Goal: Browse casually

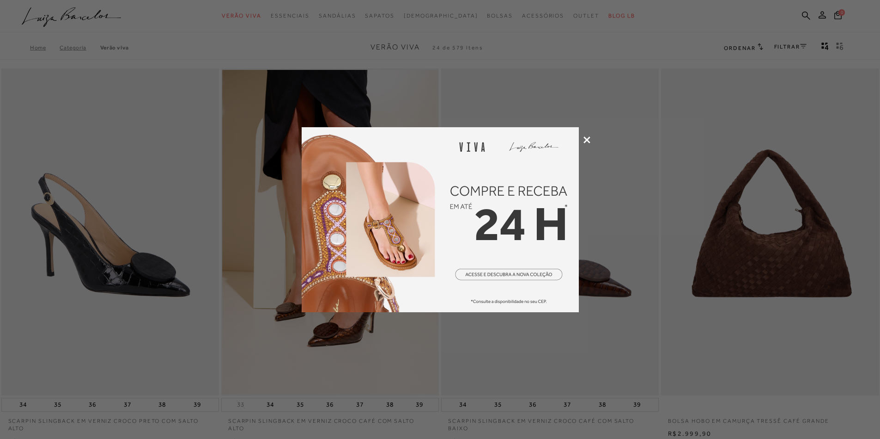
click at [587, 136] on icon at bounding box center [587, 139] width 7 height 7
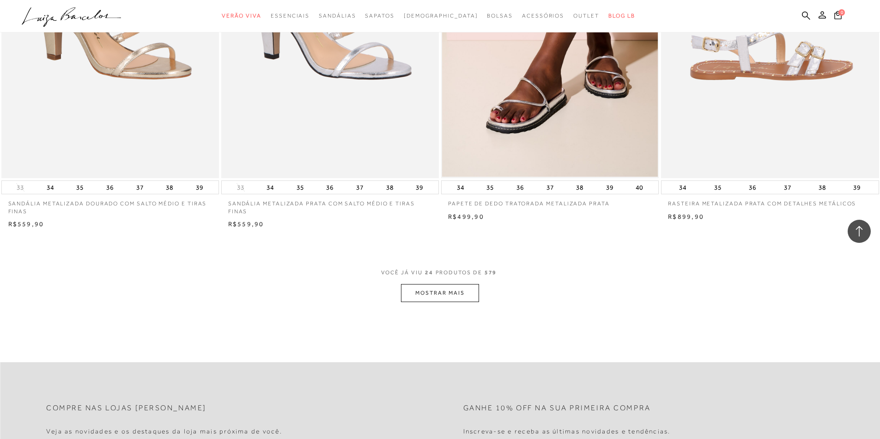
scroll to position [2218, 0]
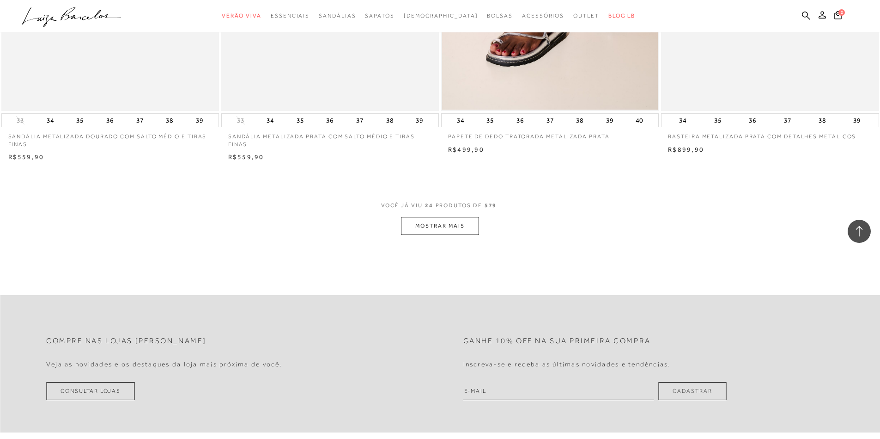
click at [420, 230] on button "MOSTRAR MAIS" at bounding box center [440, 226] width 78 height 18
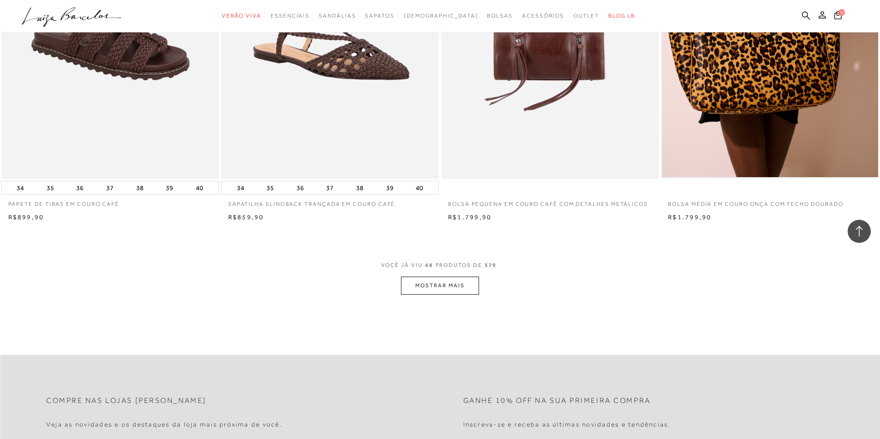
scroll to position [4391, 0]
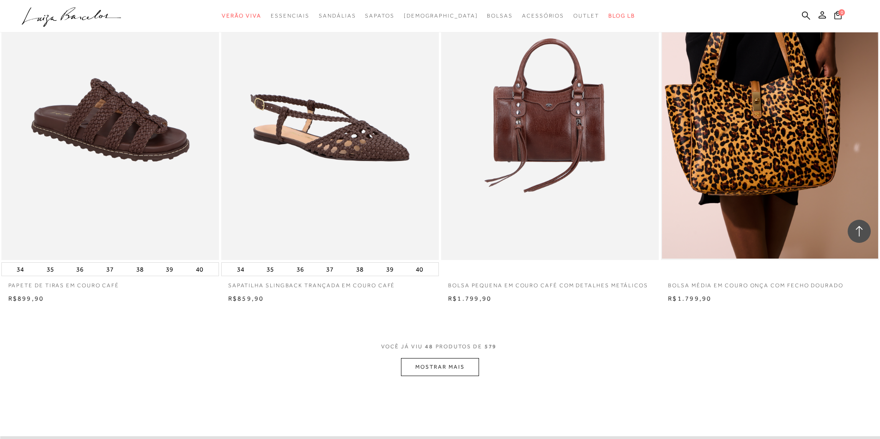
click at [439, 367] on button "MOSTRAR MAIS" at bounding box center [440, 367] width 78 height 18
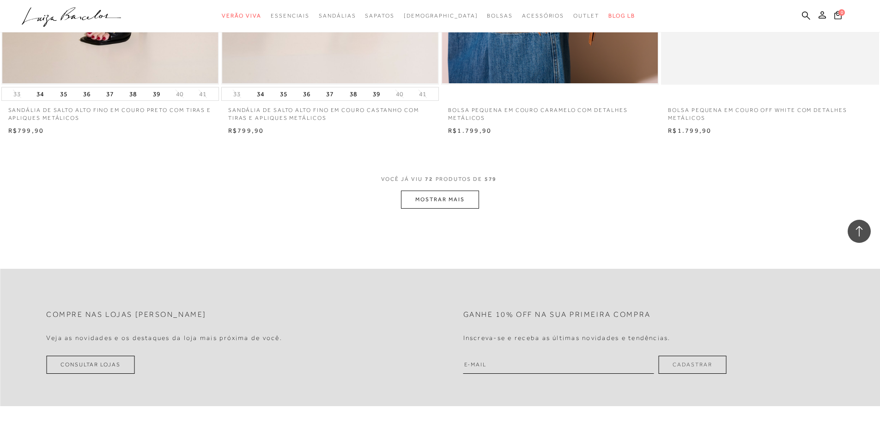
scroll to position [6886, 0]
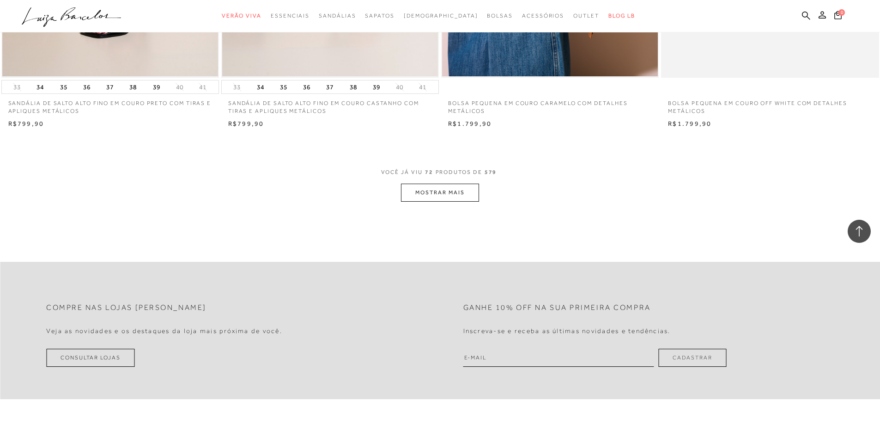
click at [431, 194] on button "MOSTRAR MAIS" at bounding box center [440, 192] width 78 height 18
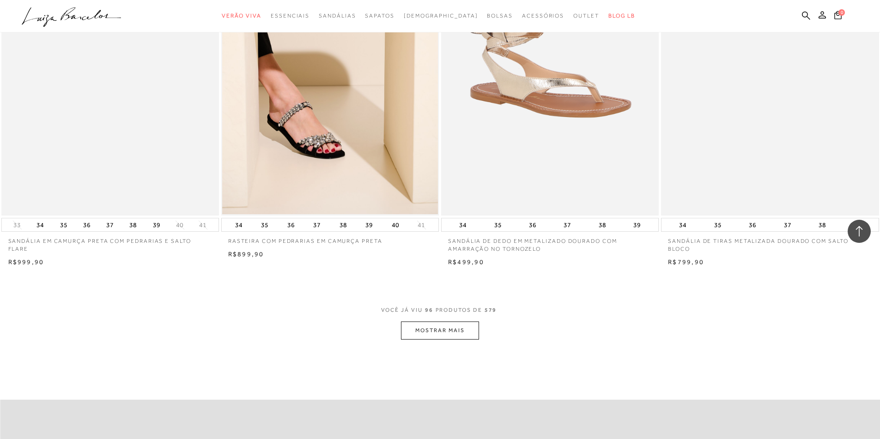
scroll to position [9151, 0]
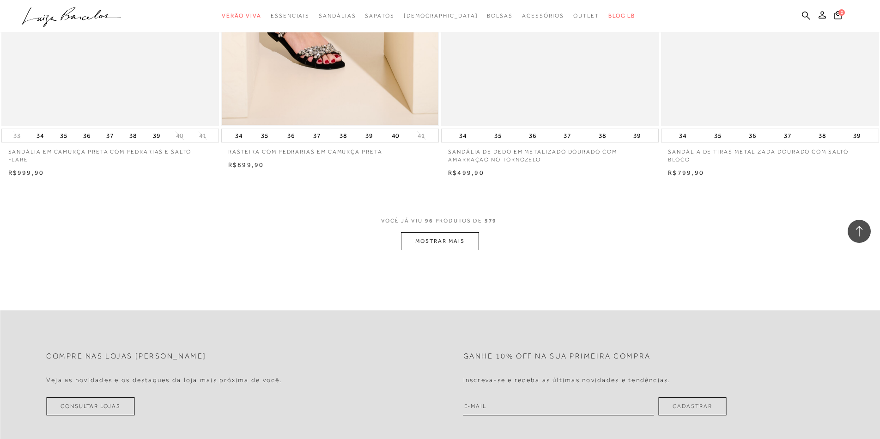
click at [423, 244] on button "MOSTRAR MAIS" at bounding box center [440, 241] width 78 height 18
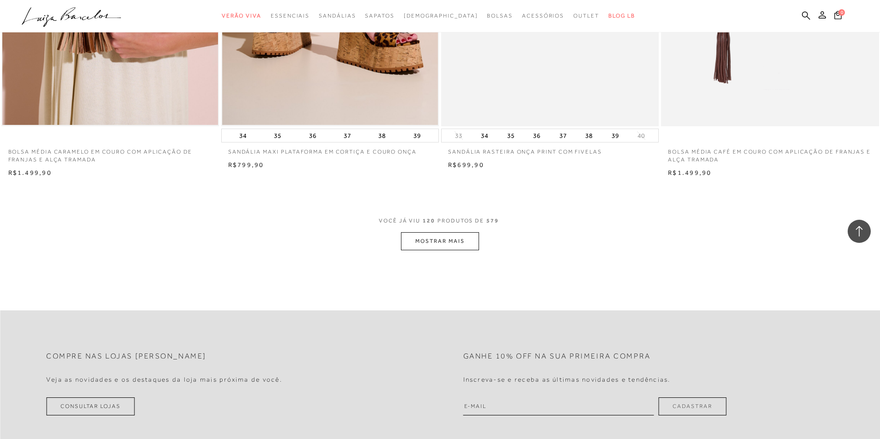
scroll to position [11508, 0]
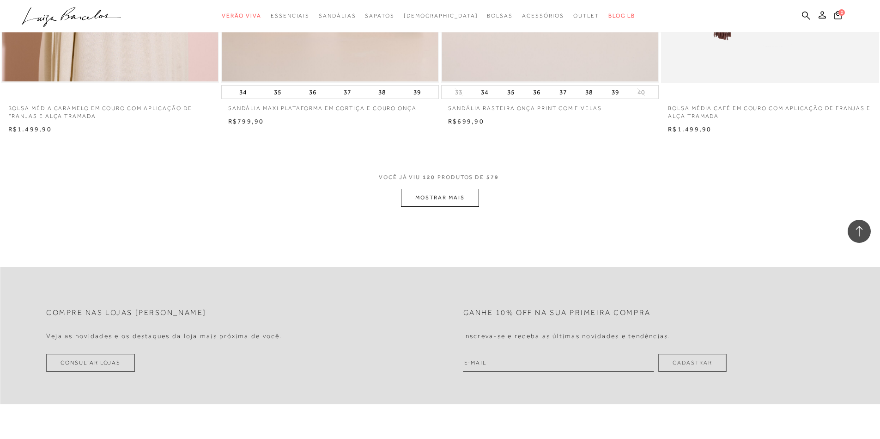
click at [462, 193] on button "MOSTRAR MAIS" at bounding box center [440, 198] width 78 height 18
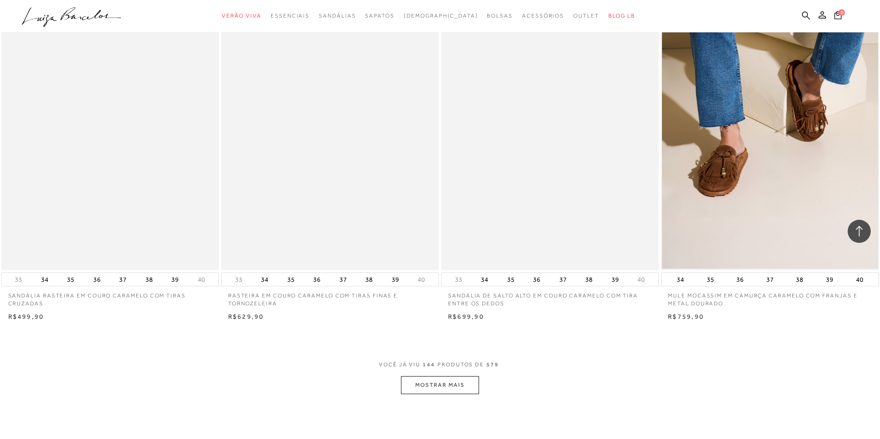
scroll to position [13726, 0]
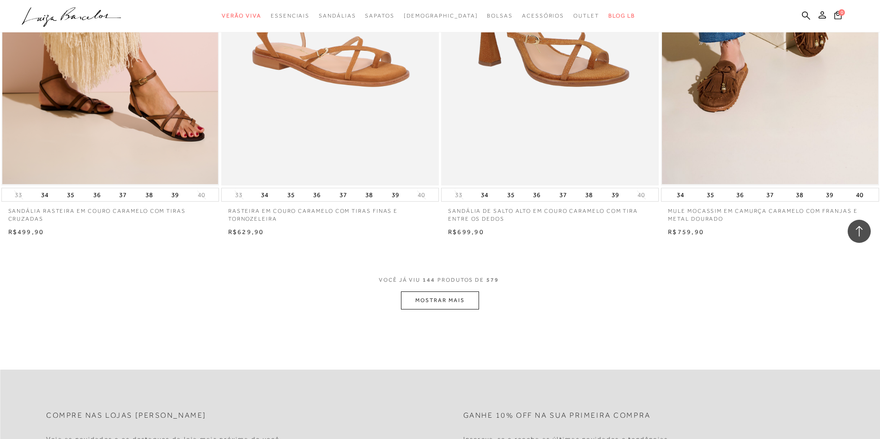
click at [422, 299] on button "MOSTRAR MAIS" at bounding box center [440, 300] width 78 height 18
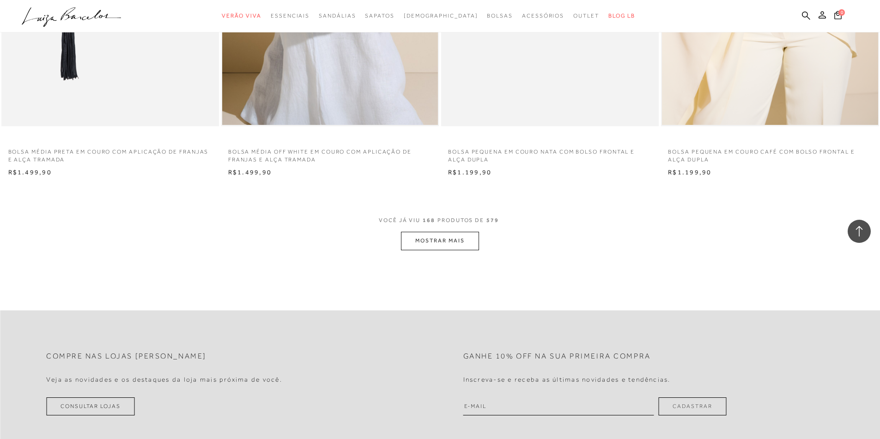
scroll to position [16176, 0]
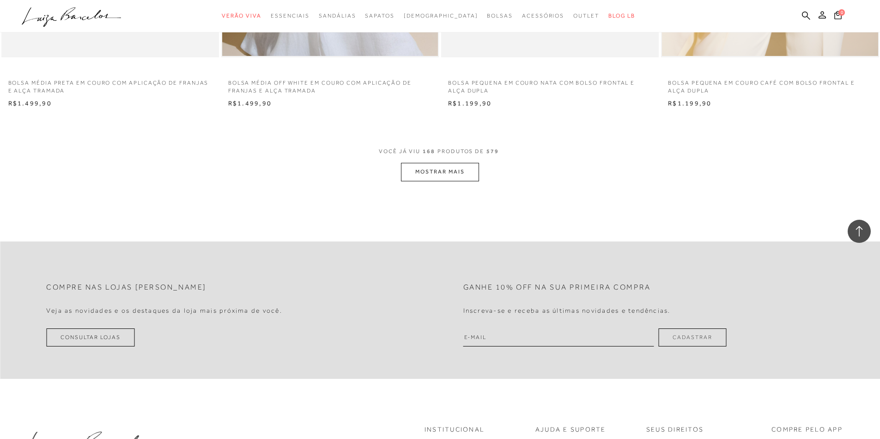
click at [465, 177] on button "MOSTRAR MAIS" at bounding box center [440, 172] width 78 height 18
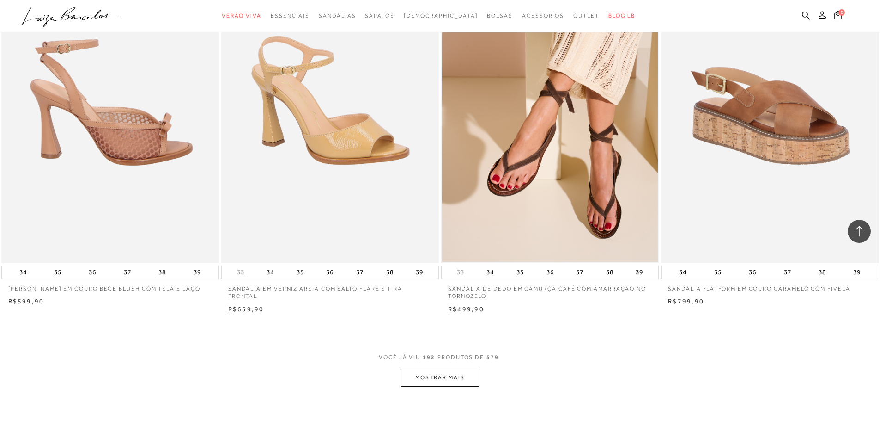
scroll to position [18348, 0]
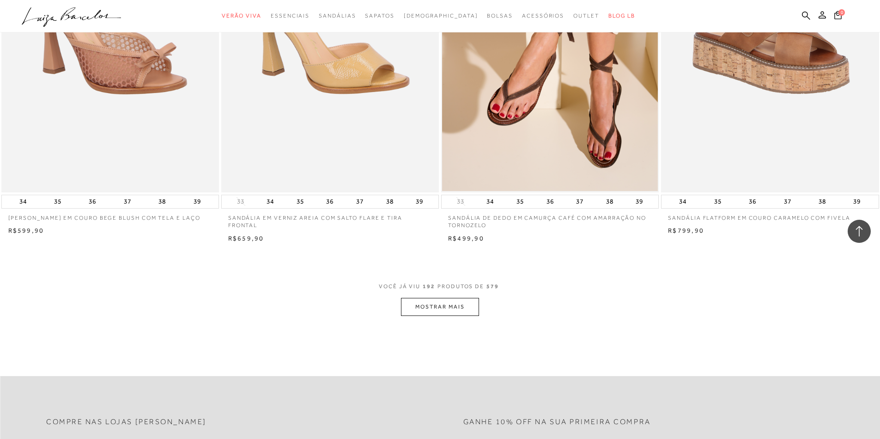
click at [439, 314] on button "MOSTRAR MAIS" at bounding box center [440, 307] width 78 height 18
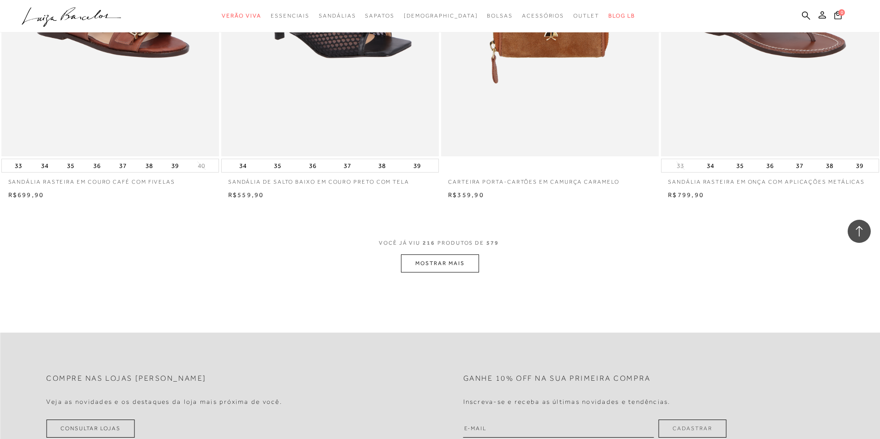
scroll to position [20844, 0]
